Goal: Information Seeking & Learning: Check status

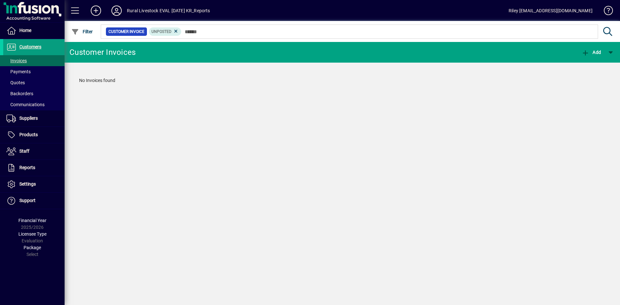
click at [299, 148] on div "Customer Invoices Add No Invoices found" at bounding box center [342, 173] width 555 height 263
drag, startPoint x: 21, startPoint y: 45, endPoint x: 36, endPoint y: 52, distance: 16.5
click at [21, 45] on span "Customers" at bounding box center [30, 46] width 22 height 5
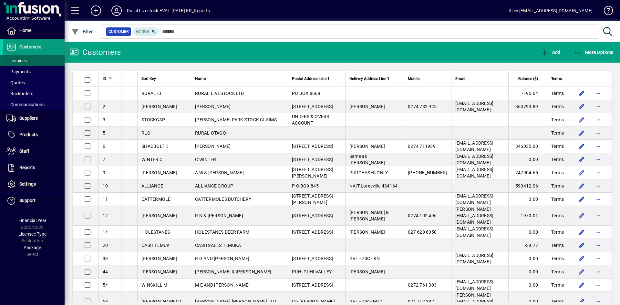
click at [28, 61] on span at bounding box center [33, 60] width 61 height 15
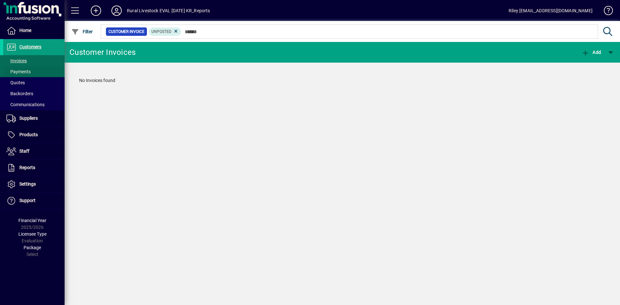
click at [28, 71] on span "Payments" at bounding box center [18, 71] width 24 height 5
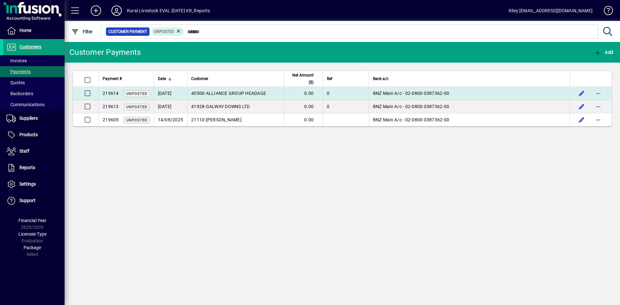
click at [227, 97] on td "40500 - ALLIANCE GROUP HEADAGE" at bounding box center [235, 93] width 97 height 13
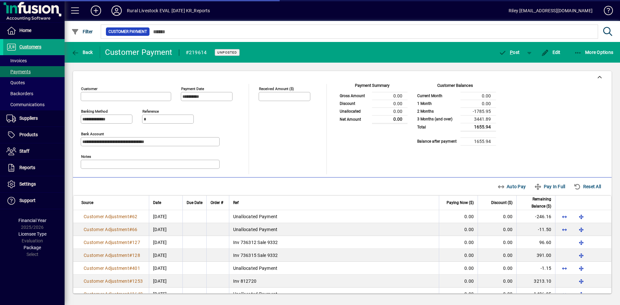
type input "**********"
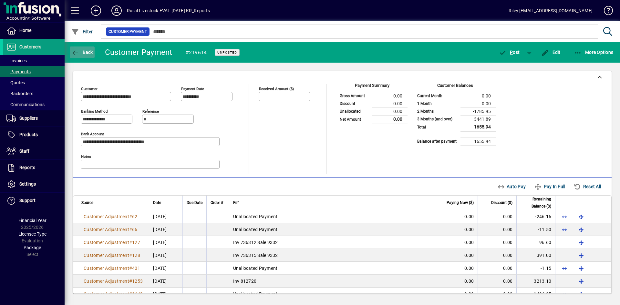
click at [81, 54] on span "Back" at bounding box center [82, 52] width 22 height 5
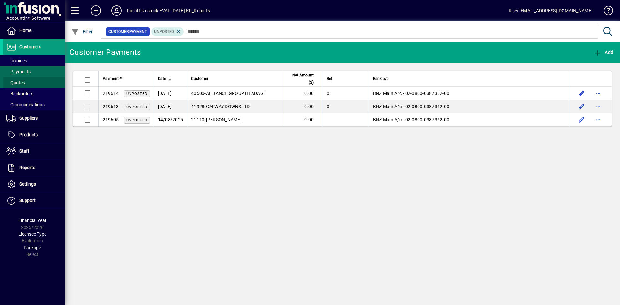
click at [36, 83] on span at bounding box center [33, 82] width 61 height 15
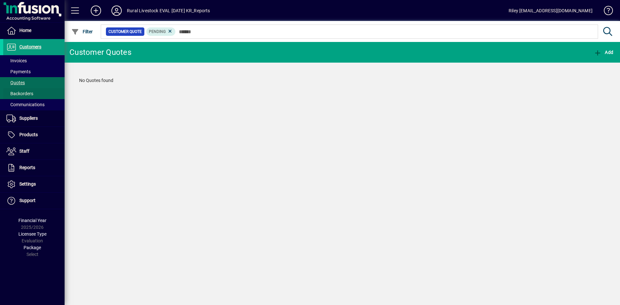
click at [32, 95] on span "Backorders" at bounding box center [19, 93] width 27 height 5
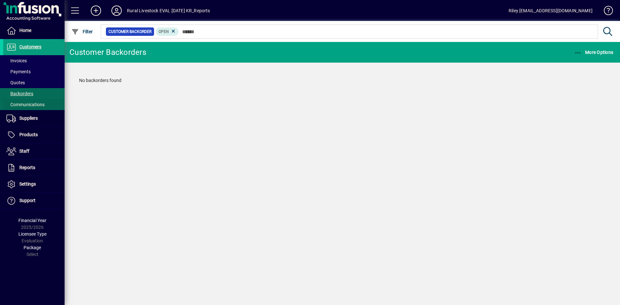
click at [30, 104] on span "Communications" at bounding box center [25, 104] width 38 height 5
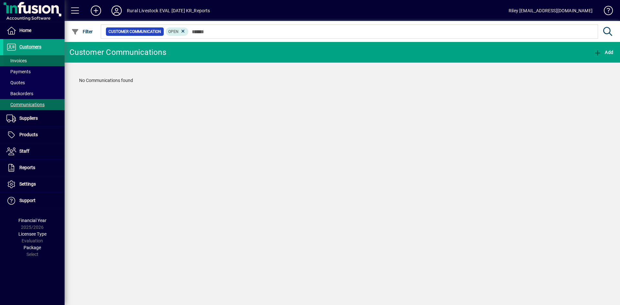
click at [20, 59] on span "Invoices" at bounding box center [16, 60] width 20 height 5
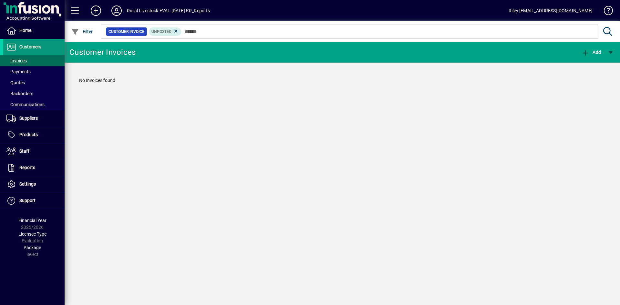
click at [28, 46] on span "Customers" at bounding box center [30, 46] width 22 height 5
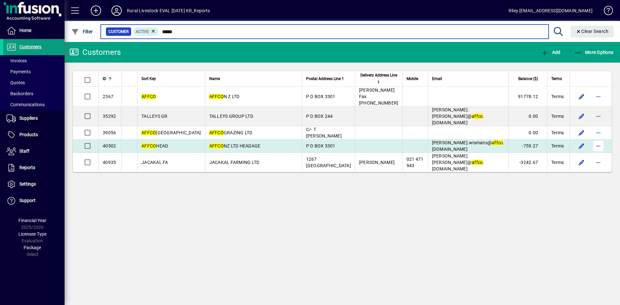
type input "*****"
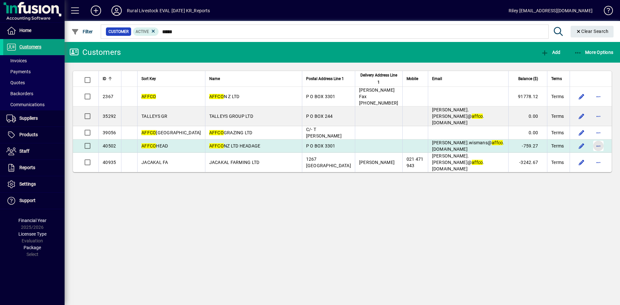
click at [601, 138] on span "button" at bounding box center [597, 145] width 15 height 15
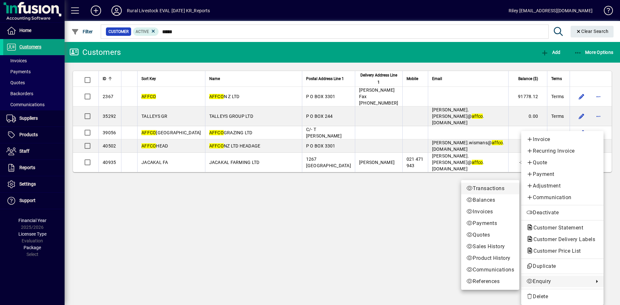
click at [484, 188] on span "Transactions" at bounding box center [490, 189] width 48 height 8
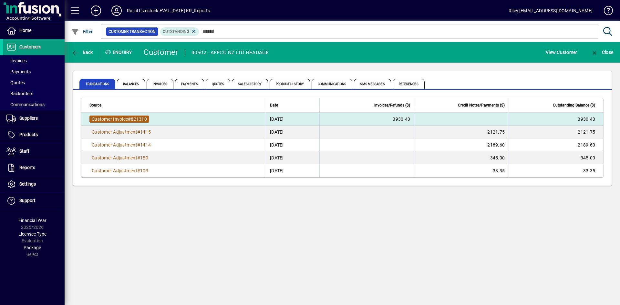
click at [126, 119] on span "Customer Invoice" at bounding box center [110, 119] width 36 height 5
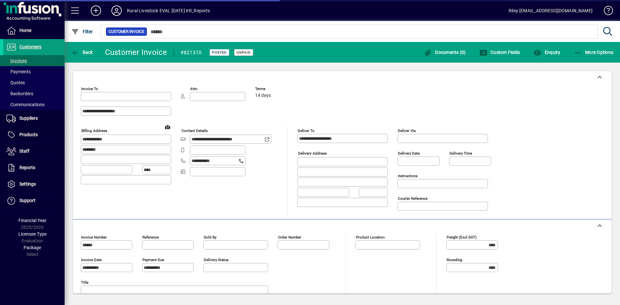
type input "**********"
type input "*******"
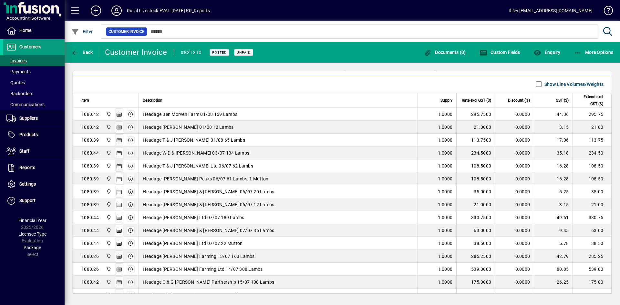
scroll to position [226, 0]
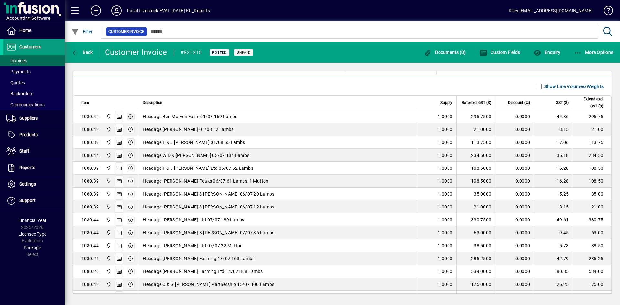
click at [130, 117] on icon "button" at bounding box center [131, 116] width 6 height 5
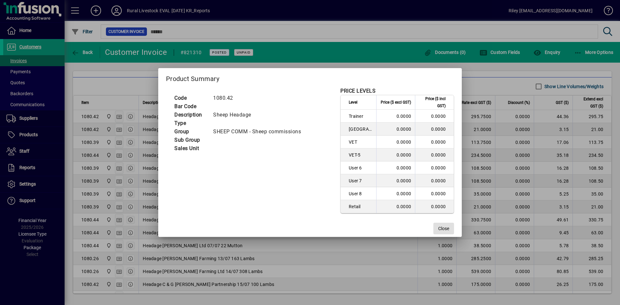
click at [444, 230] on span "Close" at bounding box center [443, 228] width 11 height 7
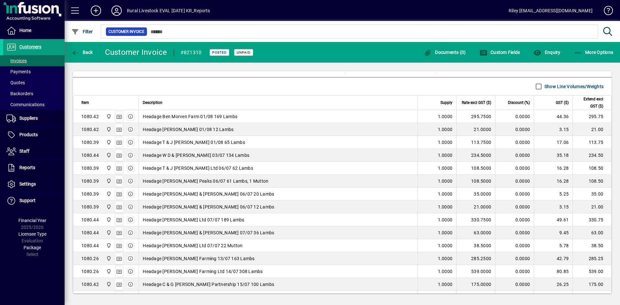
click at [182, 116] on span "Headage Ben Morven Farm 01/08 169 Lambs" at bounding box center [190, 116] width 95 height 6
click at [122, 116] on span "button" at bounding box center [119, 116] width 8 height 15
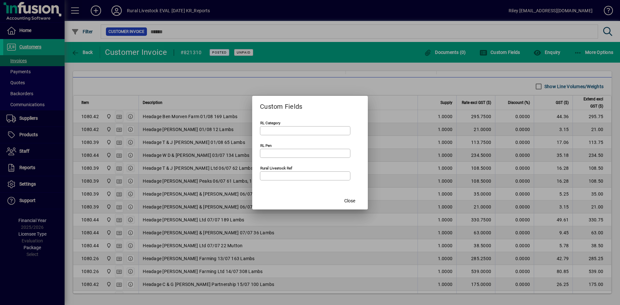
click at [314, 128] on input "RL Category" at bounding box center [305, 130] width 88 height 5
click at [349, 200] on span "Close" at bounding box center [349, 201] width 11 height 7
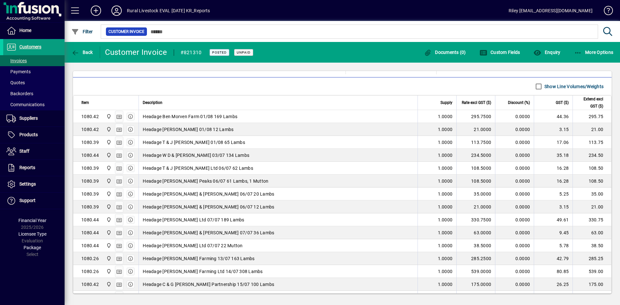
click at [89, 115] on div "1080.42" at bounding box center [89, 116] width 17 height 6
click at [109, 115] on icon at bounding box center [109, 116] width 6 height 5
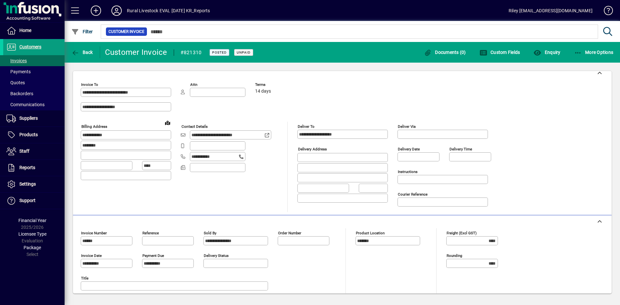
scroll to position [0, 0]
